Goal: Task Accomplishment & Management: Complete application form

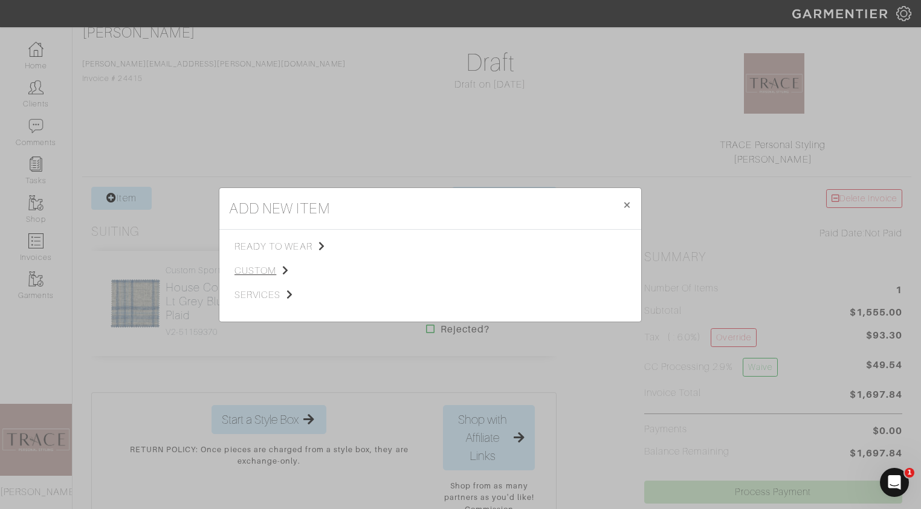
click at [261, 270] on span "custom" at bounding box center [295, 271] width 121 height 15
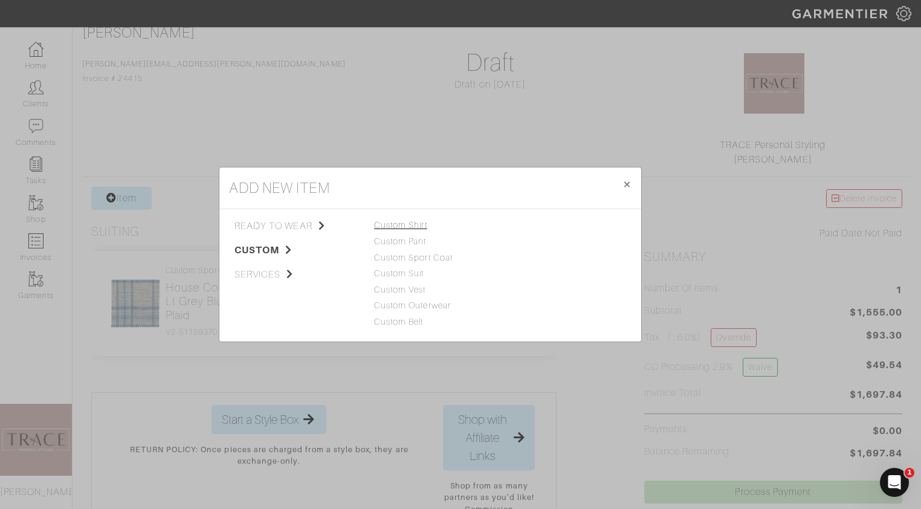
click at [408, 226] on link "Custom Shirt" at bounding box center [400, 225] width 53 height 10
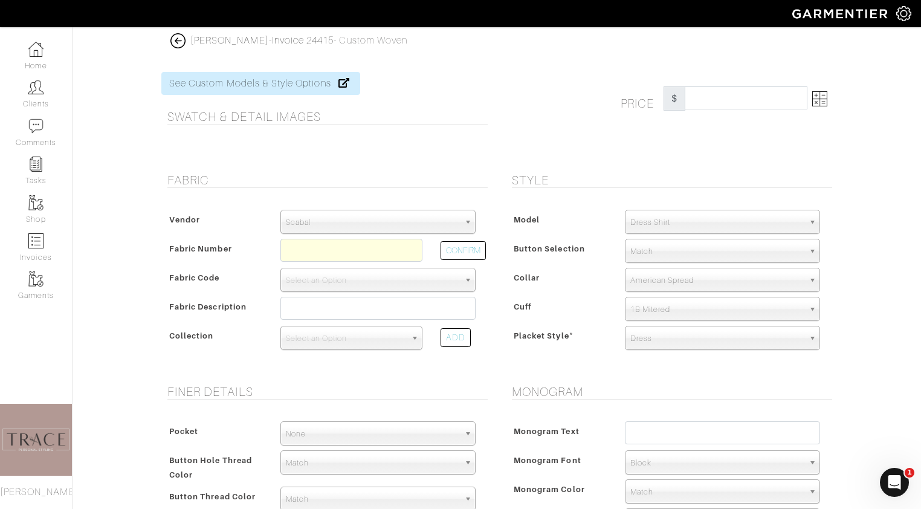
click at [408, 226] on span "Scabal" at bounding box center [372, 222] width 173 height 24
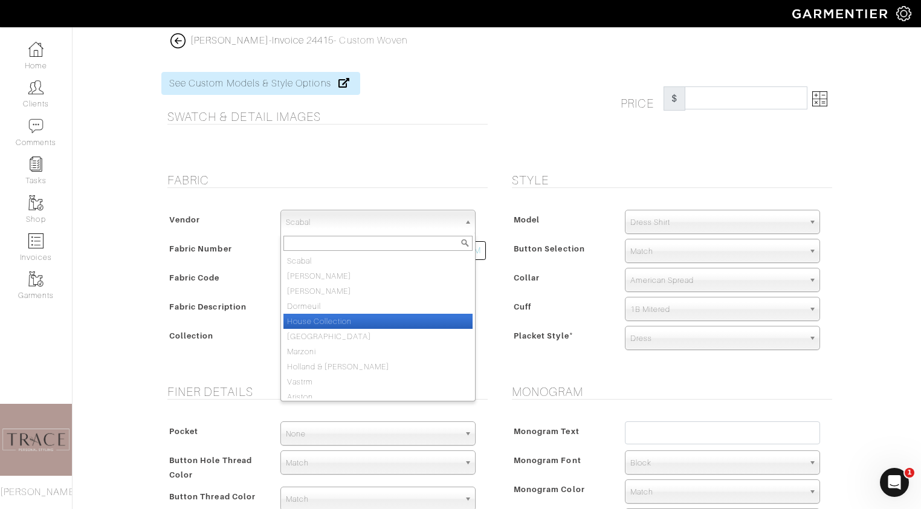
click at [387, 318] on li "House Collection" at bounding box center [377, 321] width 189 height 15
select select "75"
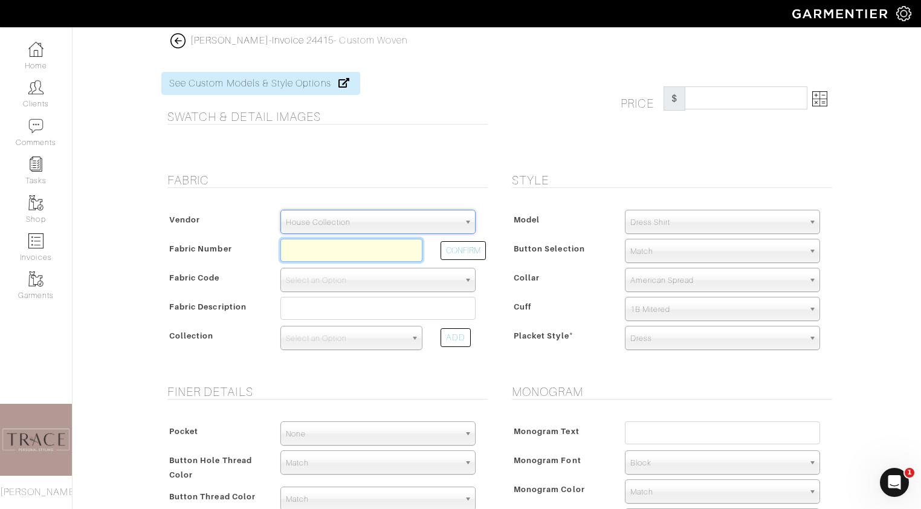
click at [346, 248] on input "text" at bounding box center [351, 250] width 142 height 23
type input "N6-48135111"
click at [462, 253] on button "CONFIRM" at bounding box center [463, 250] width 45 height 19
select select "8"
type input "Silver Micro Graph Check"
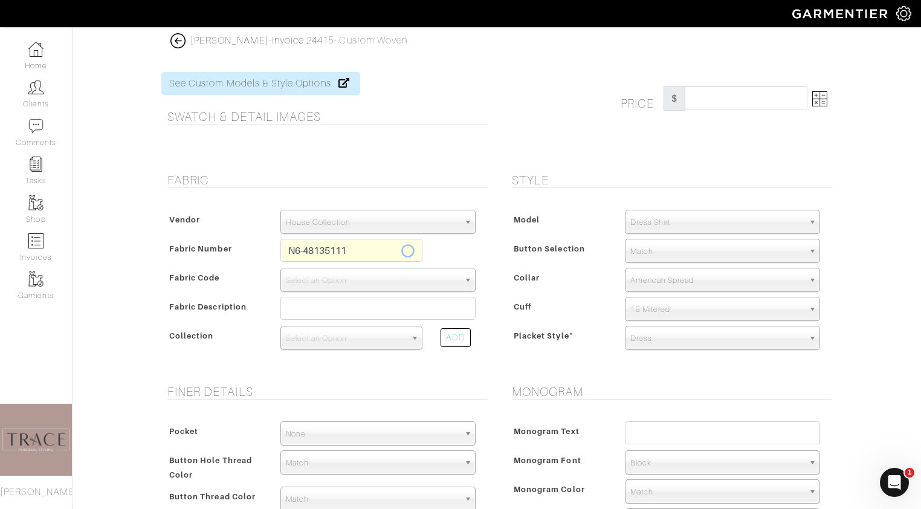
select select
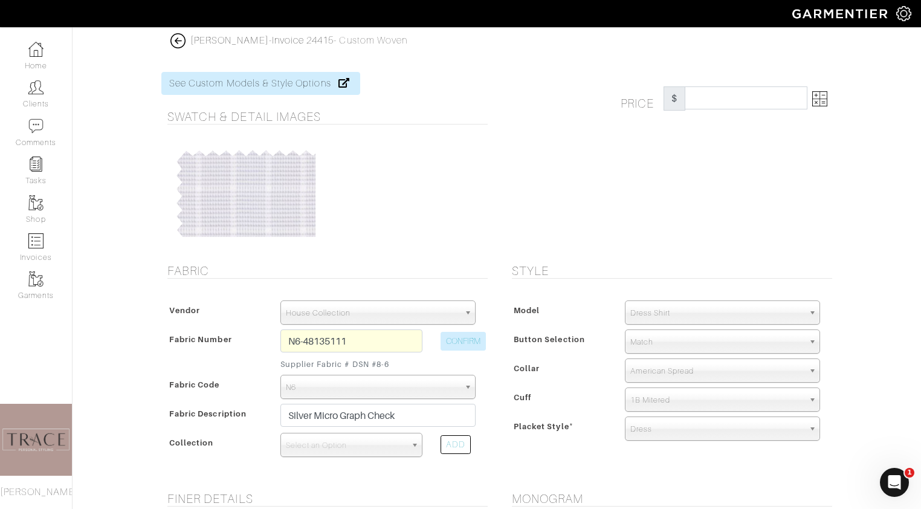
type input "303.45"
click at [822, 102] on img at bounding box center [819, 98] width 15 height 15
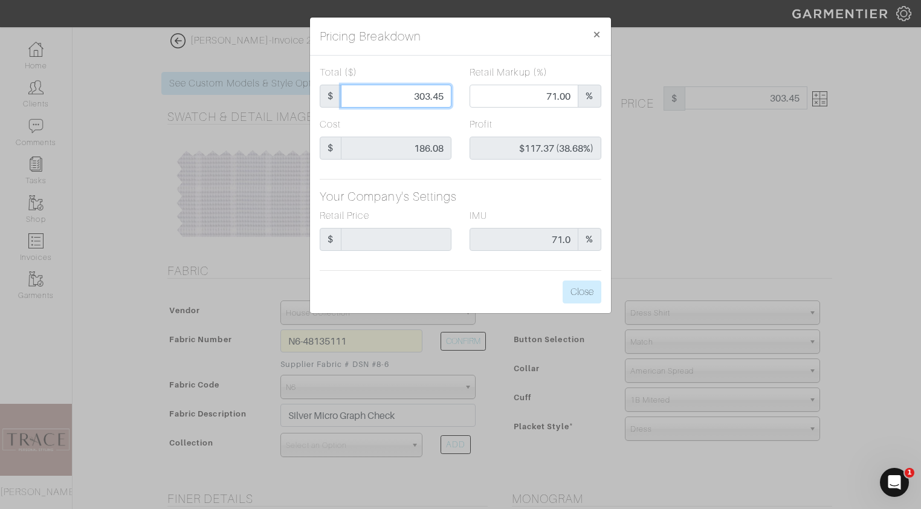
click at [446, 97] on input "303.45" at bounding box center [396, 96] width 111 height 23
click at [594, 298] on button "Close" at bounding box center [582, 291] width 39 height 23
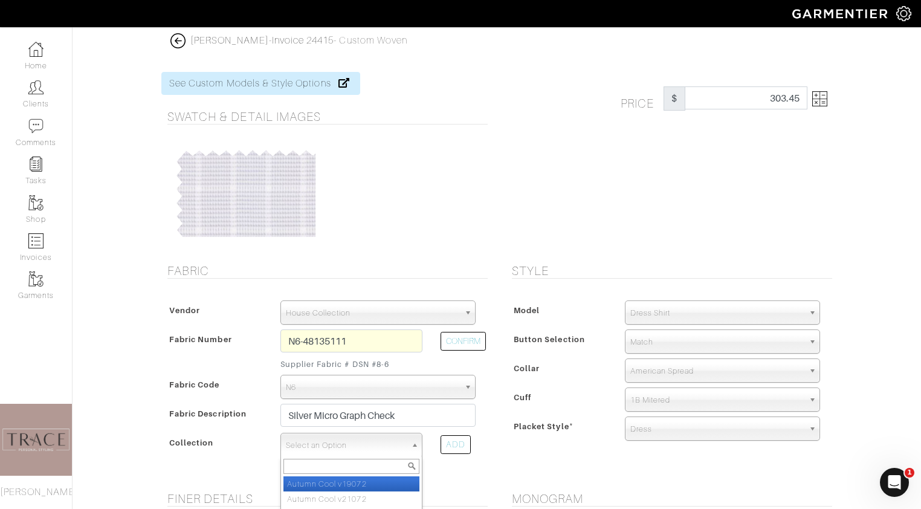
click at [385, 446] on span "Select an Option" at bounding box center [346, 445] width 120 height 24
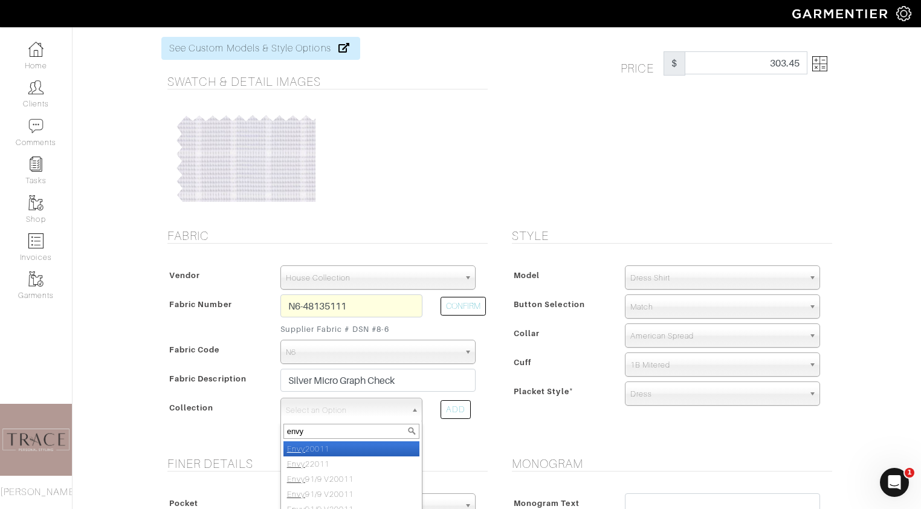
scroll to position [50, 0]
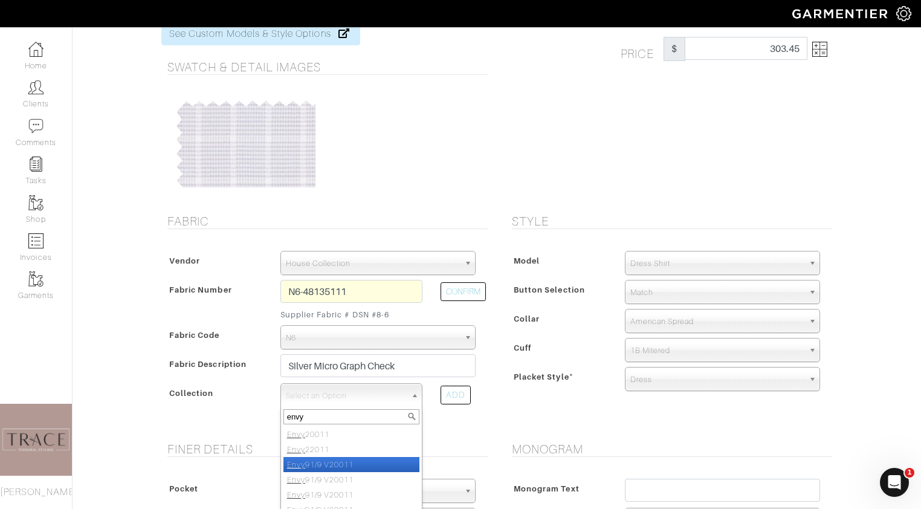
type input "envy"
click at [366, 462] on li "Envy 91/9 V20011" at bounding box center [351, 464] width 136 height 15
select select "587"
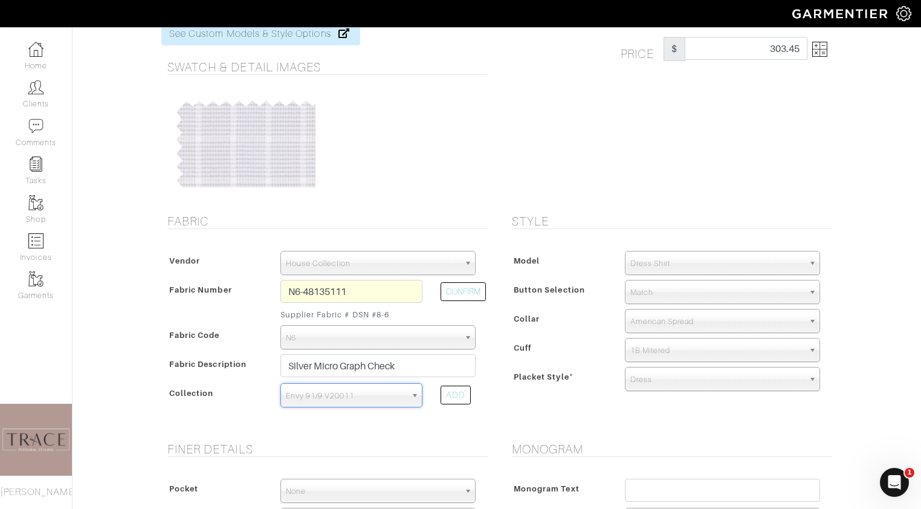
click at [677, 291] on span "Match" at bounding box center [716, 292] width 173 height 24
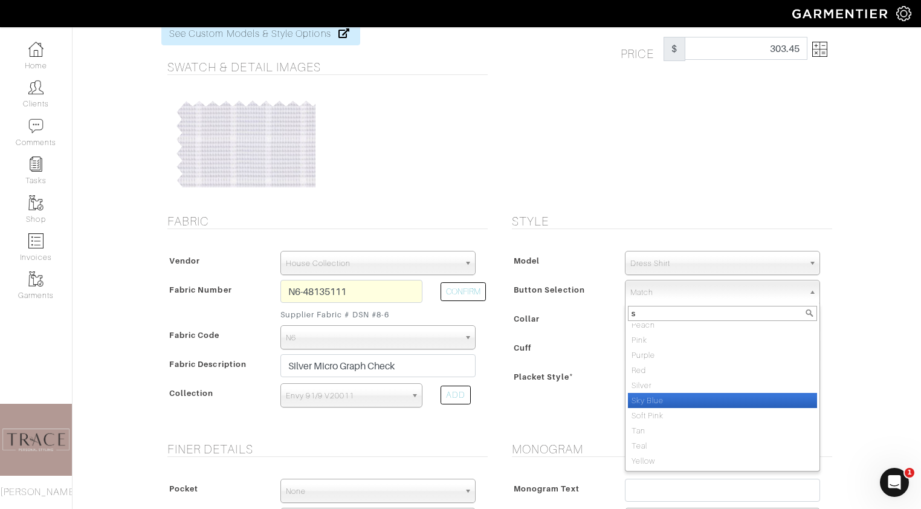
scroll to position [0, 0]
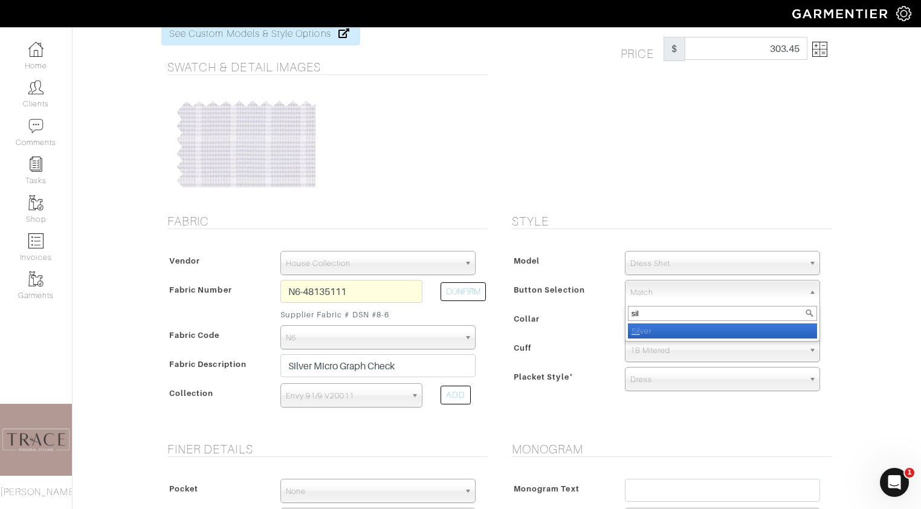
type input "sil"
click at [688, 332] on li "Sil ver" at bounding box center [722, 330] width 189 height 15
select select "4"
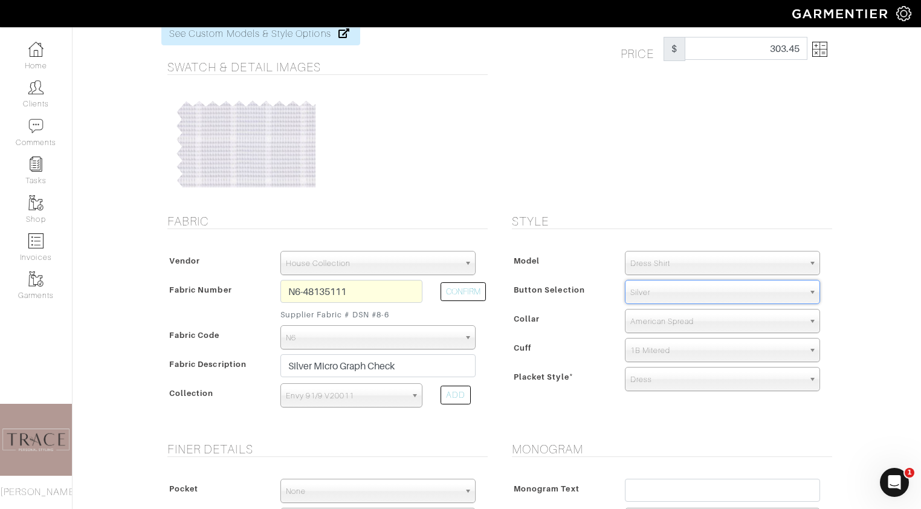
click at [688, 318] on span "American Spread" at bounding box center [716, 321] width 173 height 24
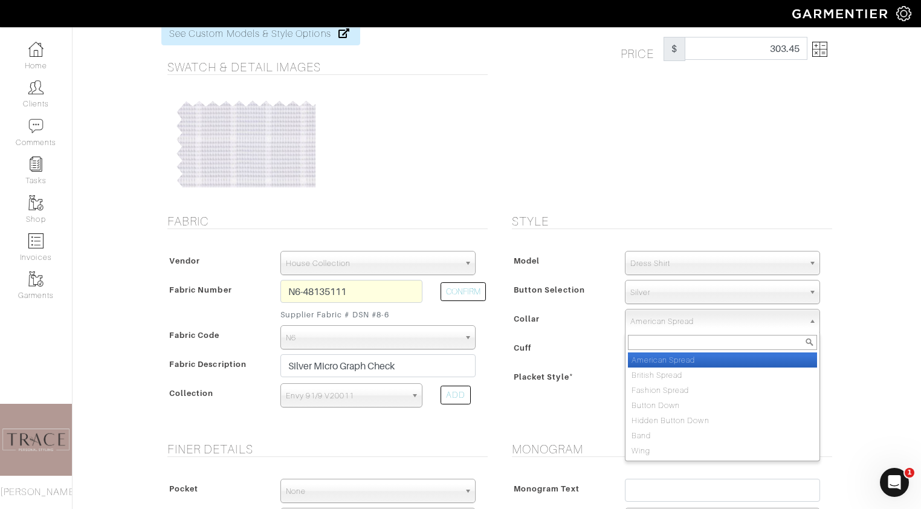
click at [680, 362] on li "American Spread" at bounding box center [722, 359] width 189 height 15
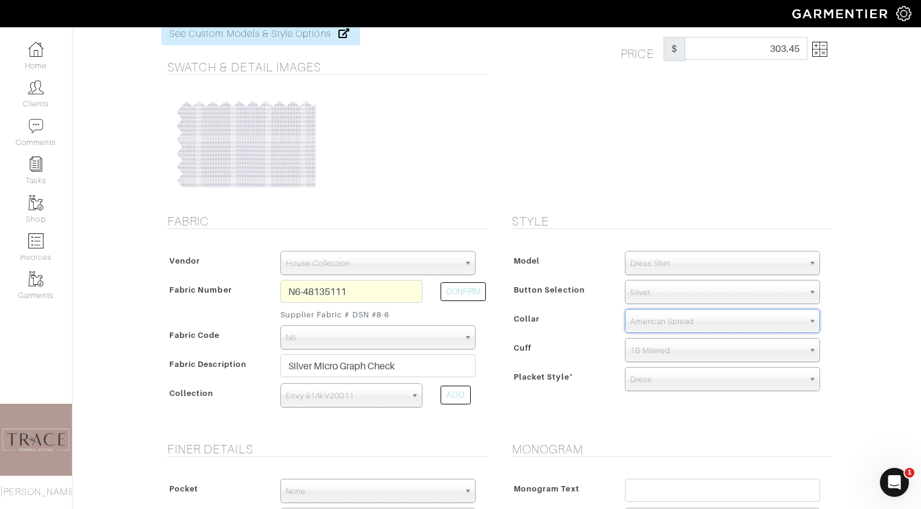
click at [680, 351] on span "1B Mitered" at bounding box center [716, 350] width 173 height 24
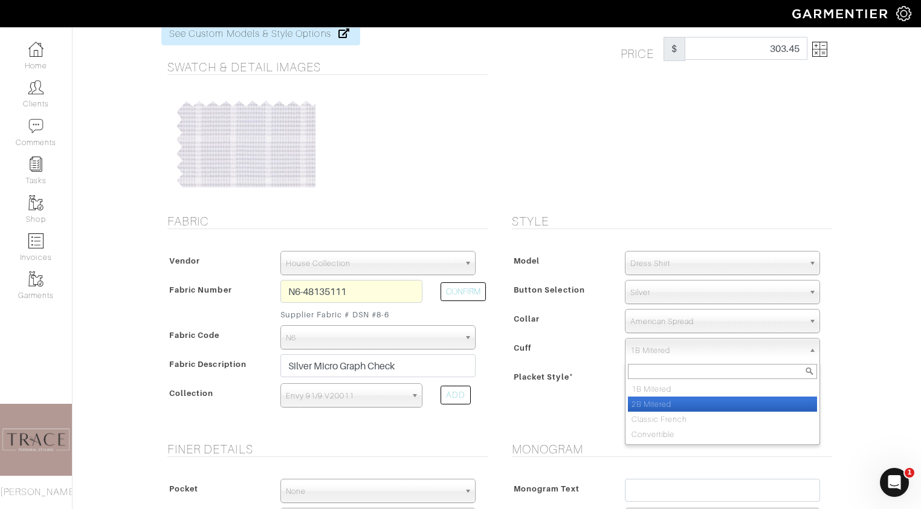
click at [674, 402] on li "2B Mitered" at bounding box center [722, 404] width 189 height 15
select select "2B Mitered"
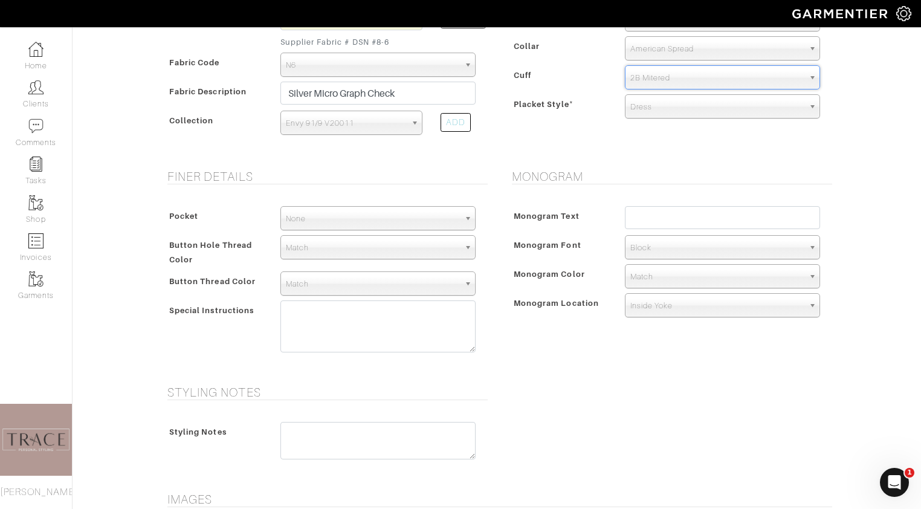
scroll to position [321, 0]
click at [658, 224] on input "text" at bounding box center [722, 218] width 195 height 23
type input "BM"
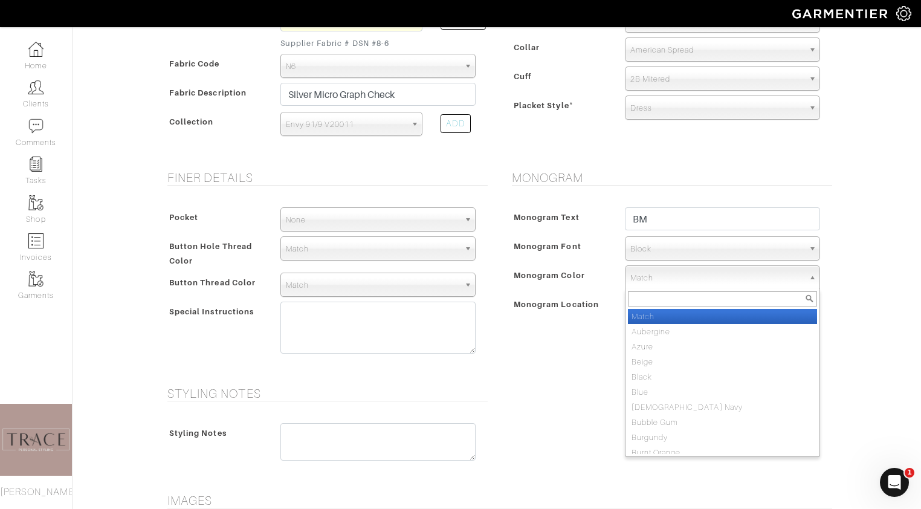
click at [685, 277] on span "Match" at bounding box center [716, 278] width 173 height 24
type input "white"
click at [687, 318] on li "White" at bounding box center [722, 316] width 189 height 15
select select "1"
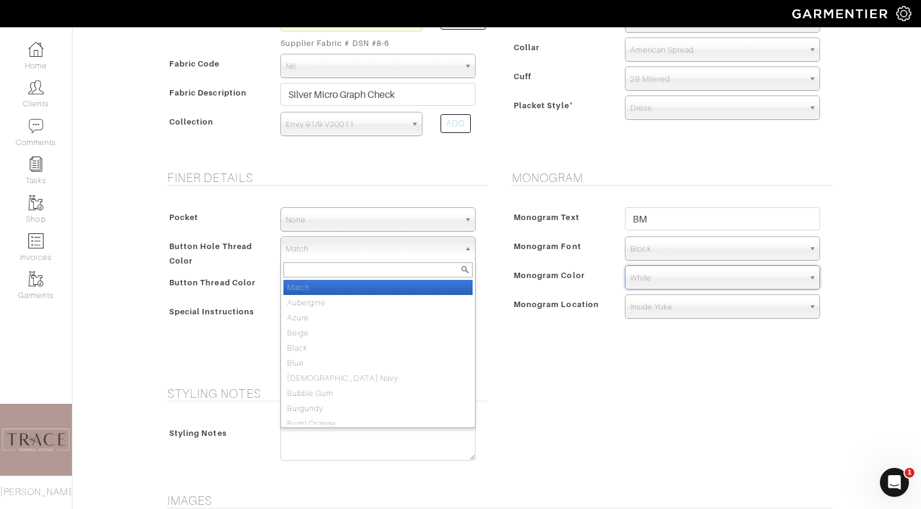
click at [356, 251] on span "Match" at bounding box center [372, 249] width 173 height 24
type input "white"
click at [357, 289] on li "White" at bounding box center [377, 287] width 189 height 15
select select "1"
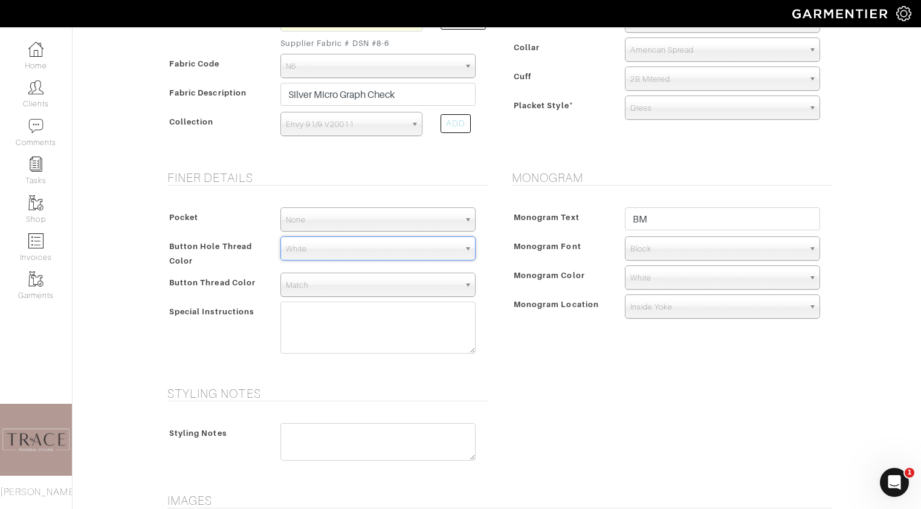
click at [357, 289] on span "Match" at bounding box center [372, 285] width 173 height 24
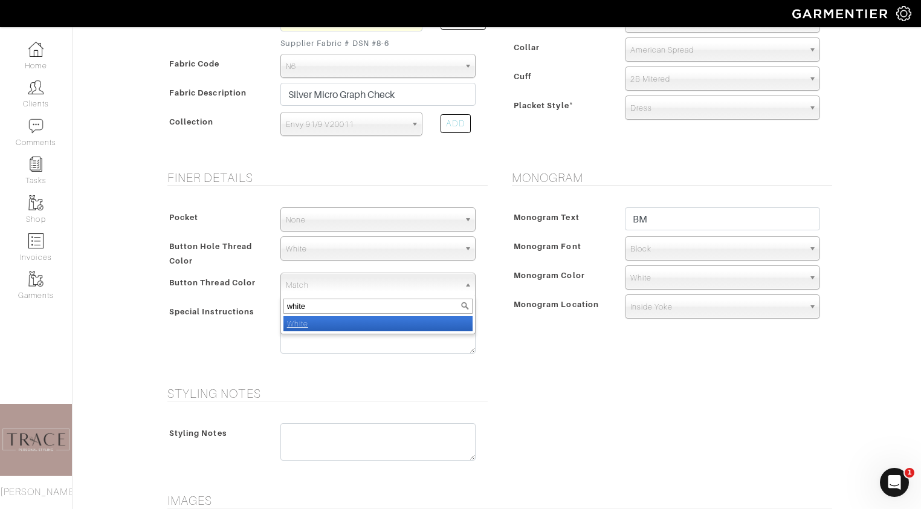
type input "white"
click at [352, 318] on li "White" at bounding box center [377, 323] width 189 height 15
select select "1"
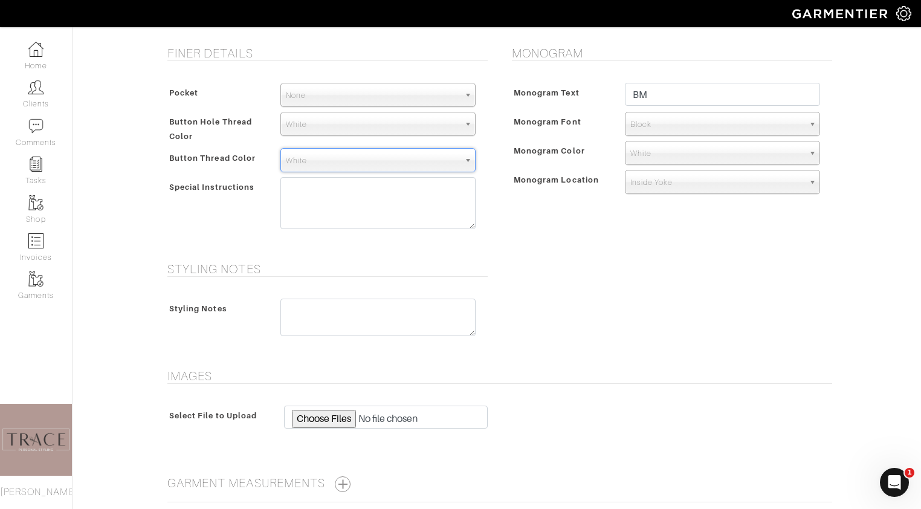
scroll to position [554, 0]
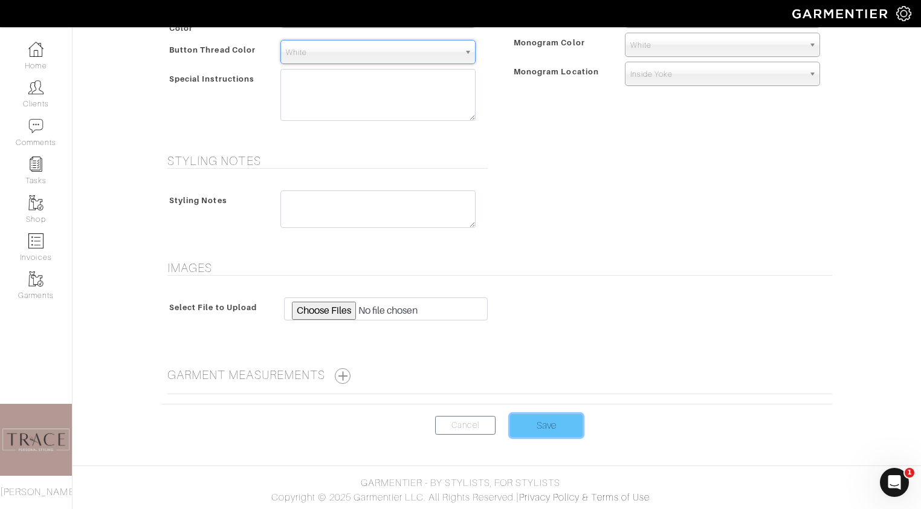
click at [549, 424] on input "Save" at bounding box center [546, 425] width 73 height 23
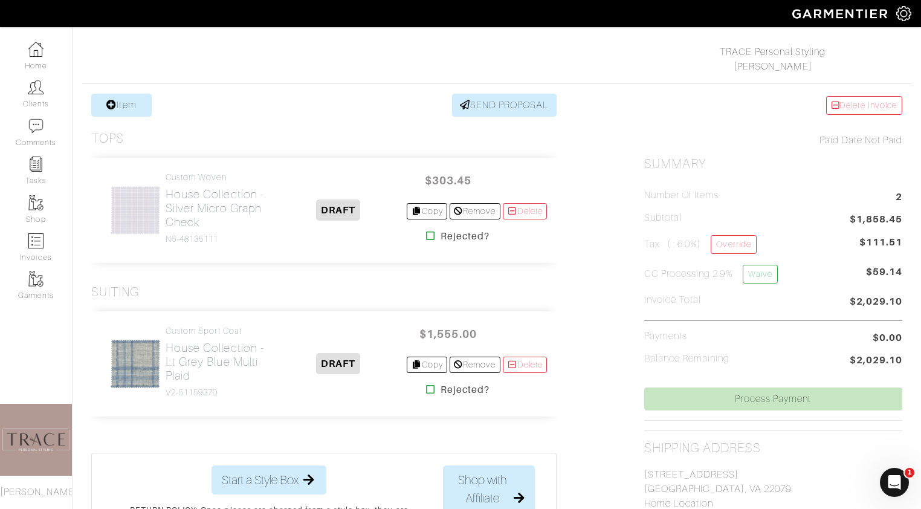
scroll to position [168, 0]
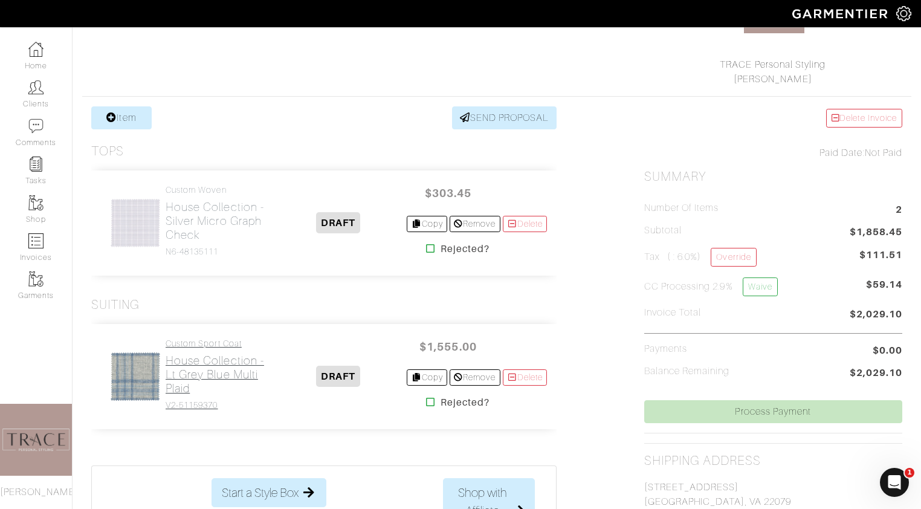
click at [189, 356] on h2 "House Collection - Lt Grey Blue Multi Plaid" at bounding box center [218, 375] width 104 height 42
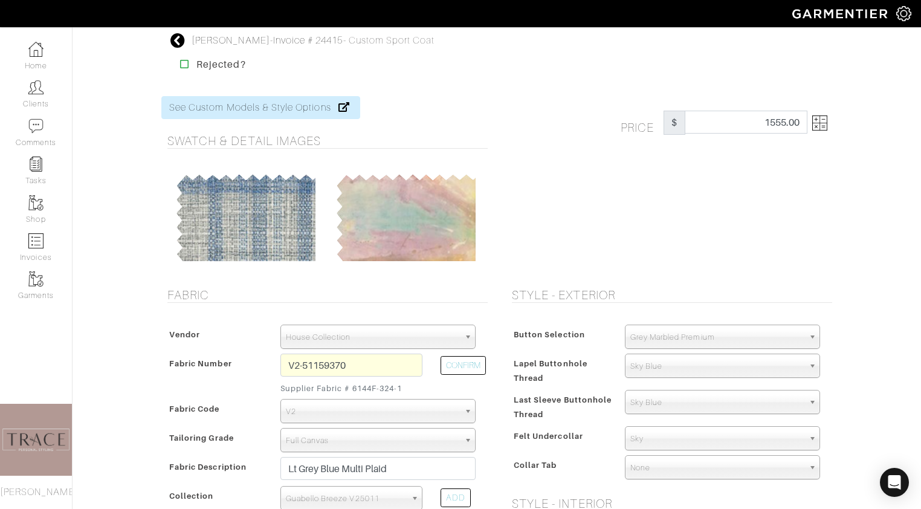
click at [820, 117] on img at bounding box center [819, 122] width 15 height 15
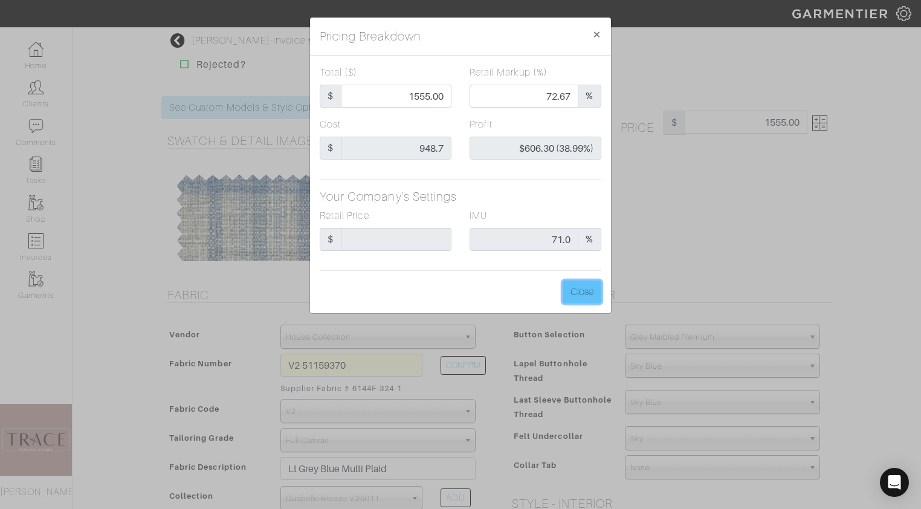
click at [588, 287] on button "Close" at bounding box center [582, 291] width 39 height 23
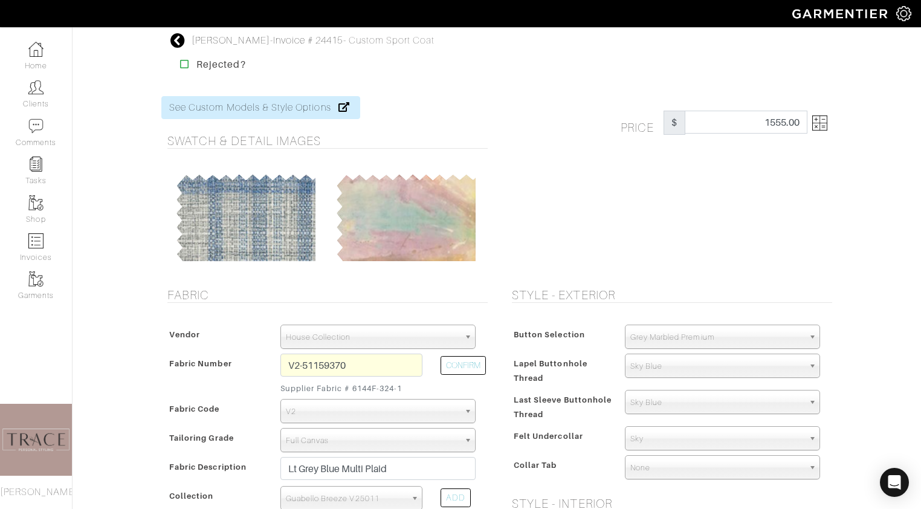
click at [181, 41] on icon at bounding box center [177, 40] width 15 height 15
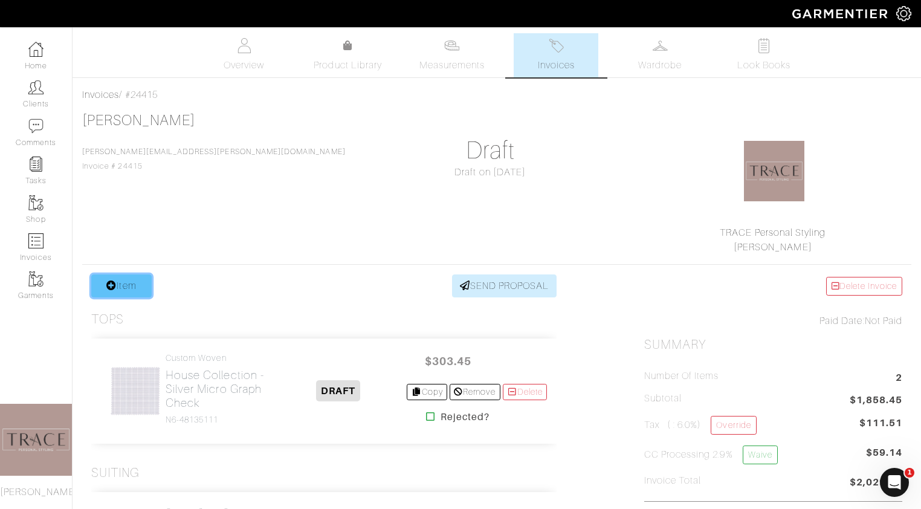
click at [141, 289] on link "Item" at bounding box center [121, 285] width 60 height 23
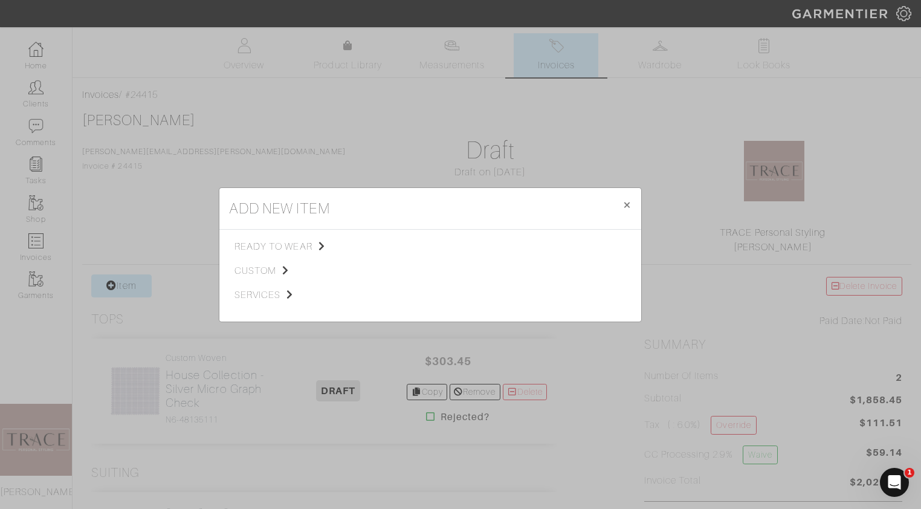
click at [176, 241] on div "add new item × Close ready to wear custom services Tops Bottoms Sport Coats Sui…" at bounding box center [460, 254] width 921 height 509
